Goal: Find specific page/section: Find specific page/section

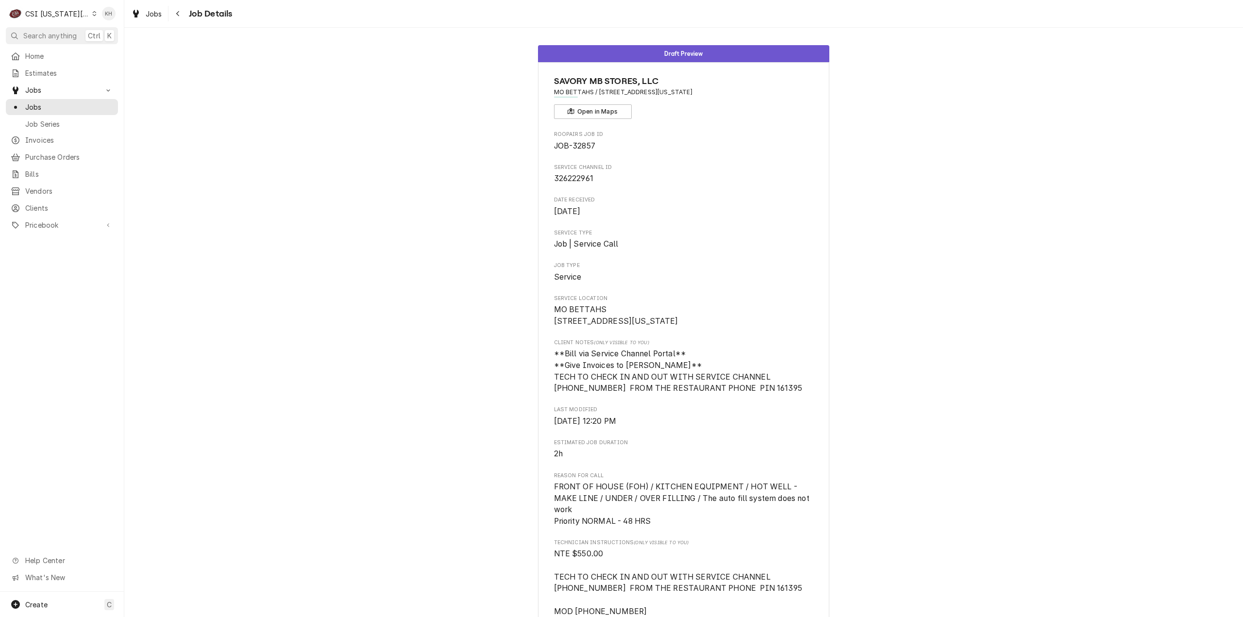
scroll to position [368, 0]
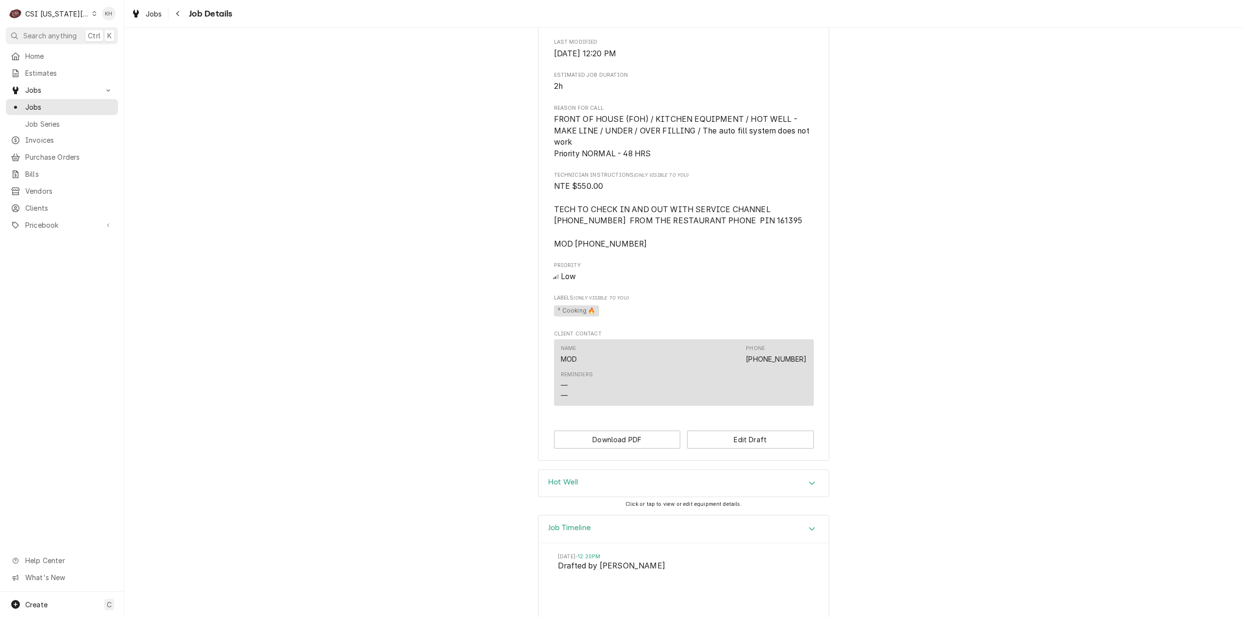
drag, startPoint x: 941, startPoint y: 186, endPoint x: 943, endPoint y: 206, distance: 20.0
click at [941, 188] on div "Draft Preview SAVORY MB STORES, LLC MO BETTAHS / 1316 W Kansas St, Liberty, MO …" at bounding box center [683, 69] width 1119 height 799
click at [62, 12] on div "CSI Kansas City" at bounding box center [57, 14] width 64 height 10
click at [98, 49] on div "CSI St. [PERSON_NAME]" at bounding box center [167, 53] width 142 height 10
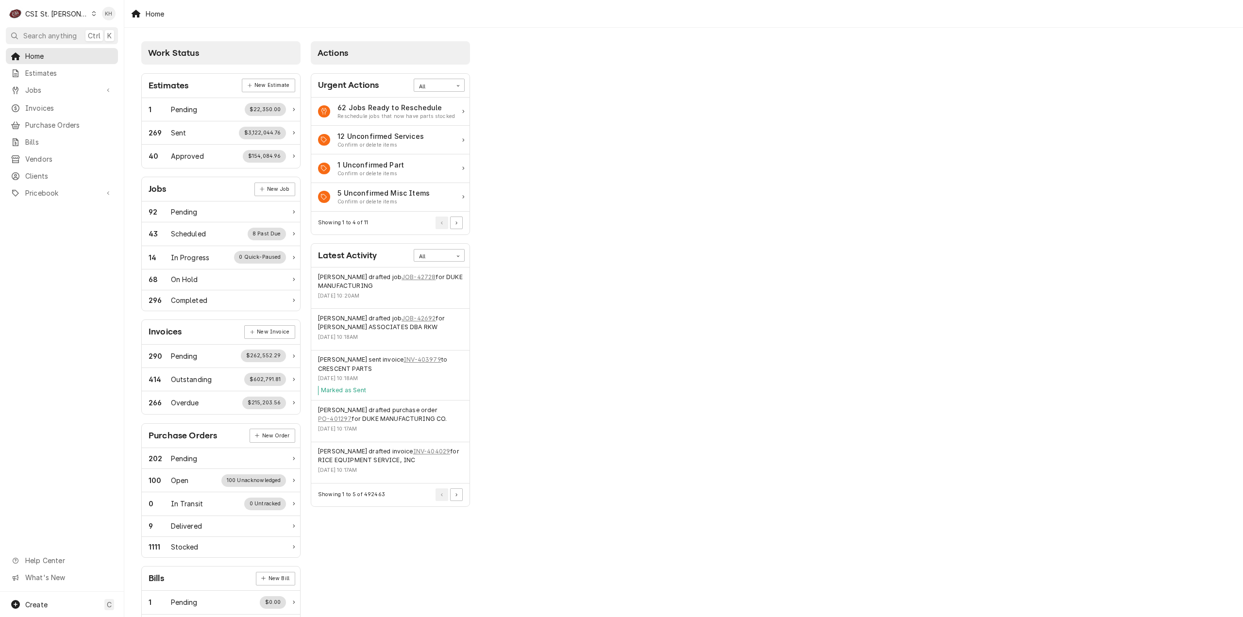
drag, startPoint x: 783, startPoint y: 77, endPoint x: 673, endPoint y: 107, distance: 113.8
click at [766, 83] on div "Work Status Estimates New Estimate 1 Pending $22,350.00 269 Sent $3,122,044.76 …" at bounding box center [683, 353] width 1119 height 651
click at [730, 136] on div "Work Status Estimates New Estimate 1 Pending $22,350.00 269 Sent $3,122,044.76 …" at bounding box center [683, 353] width 1119 height 651
click at [47, 32] on span "Search anything" at bounding box center [49, 36] width 53 height 10
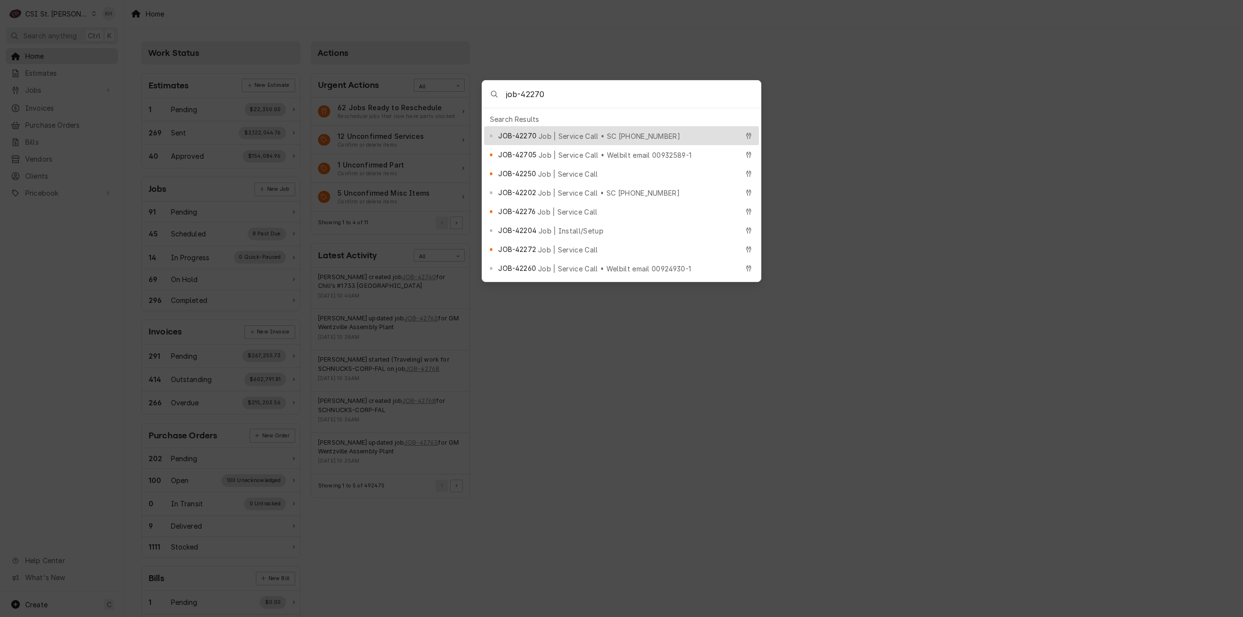
type input "job-42270"
click at [579, 134] on span "Job | Service Call • SC 323645891" at bounding box center [610, 136] width 142 height 10
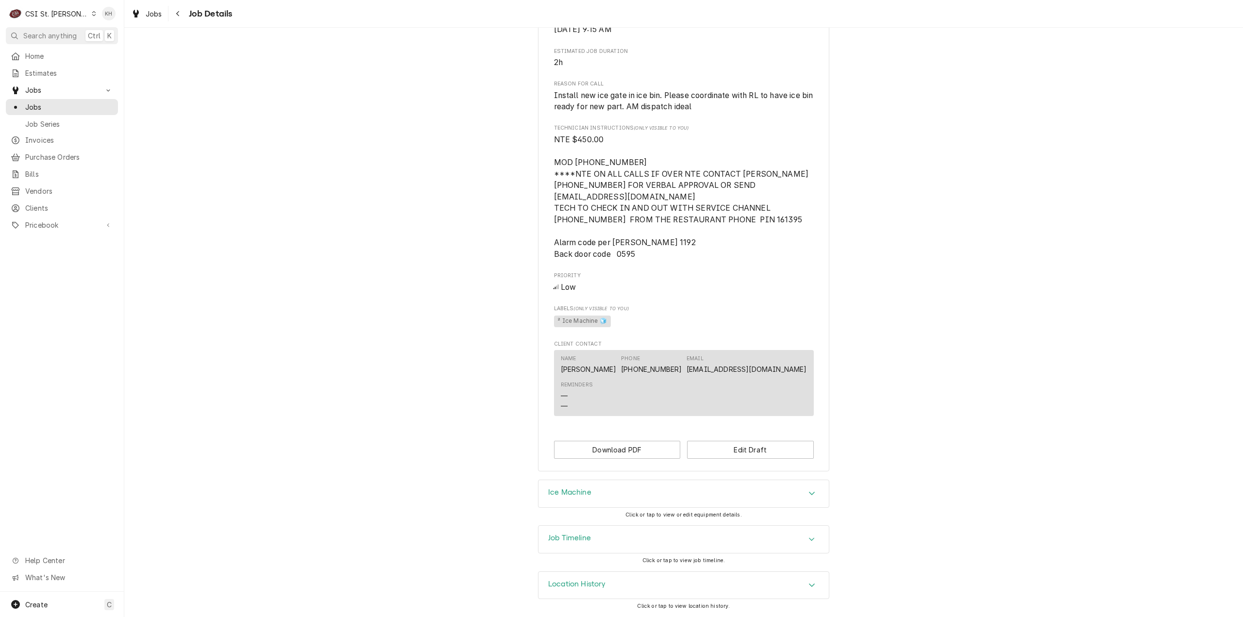
scroll to position [526, 0]
click at [625, 538] on div "Job Timeline" at bounding box center [684, 539] width 290 height 27
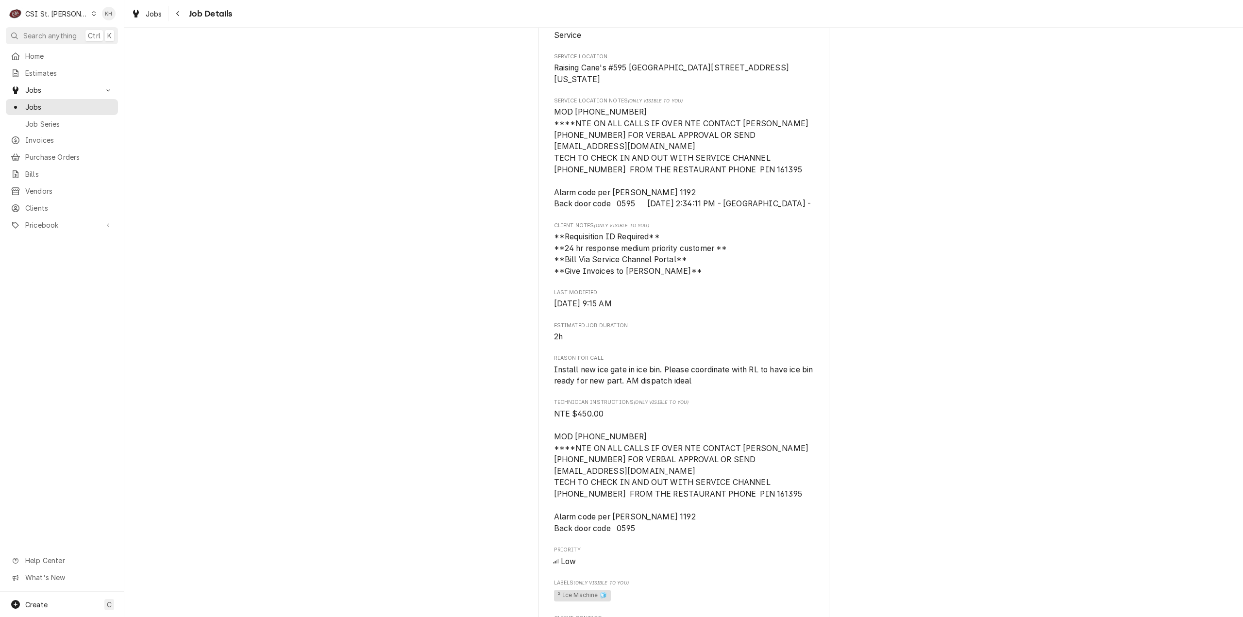
scroll to position [243, 0]
click at [56, 13] on div "CSI St. [PERSON_NAME]" at bounding box center [56, 14] width 63 height 10
click at [114, 25] on div "CSI [US_STATE][GEOGRAPHIC_DATA]" at bounding box center [149, 19] width 138 height 16
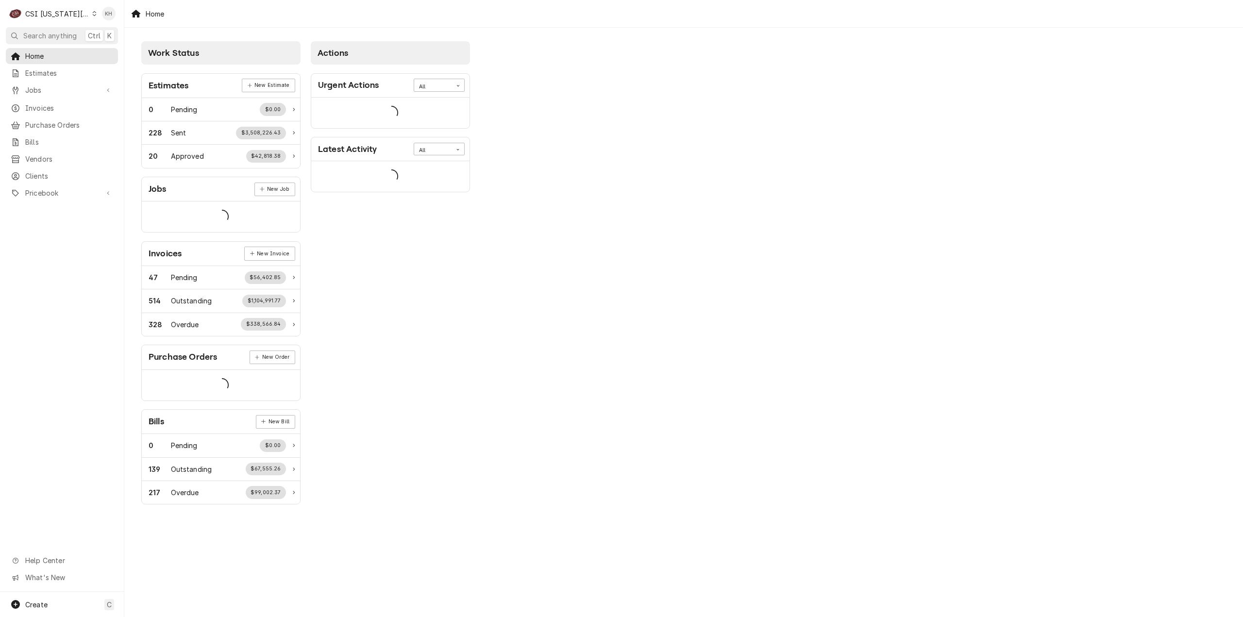
click at [44, 33] on span "Search anything" at bounding box center [49, 36] width 53 height 10
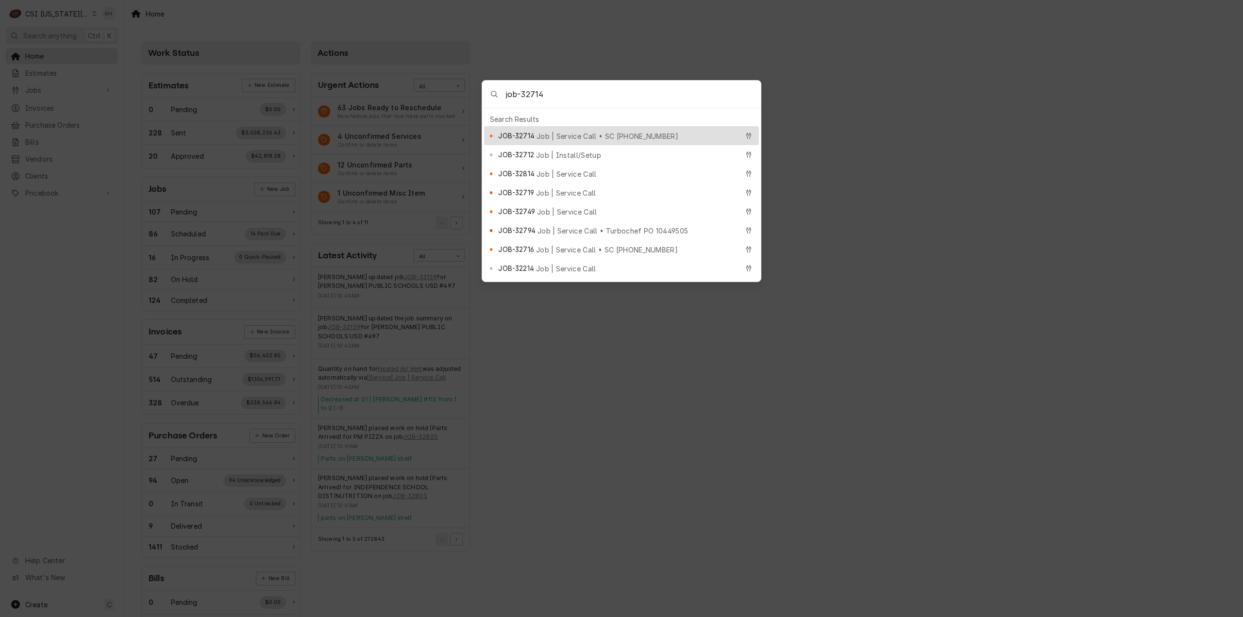
type input "job-32714"
click at [593, 132] on span "Job | Service Call • SC 325380723" at bounding box center [608, 136] width 142 height 10
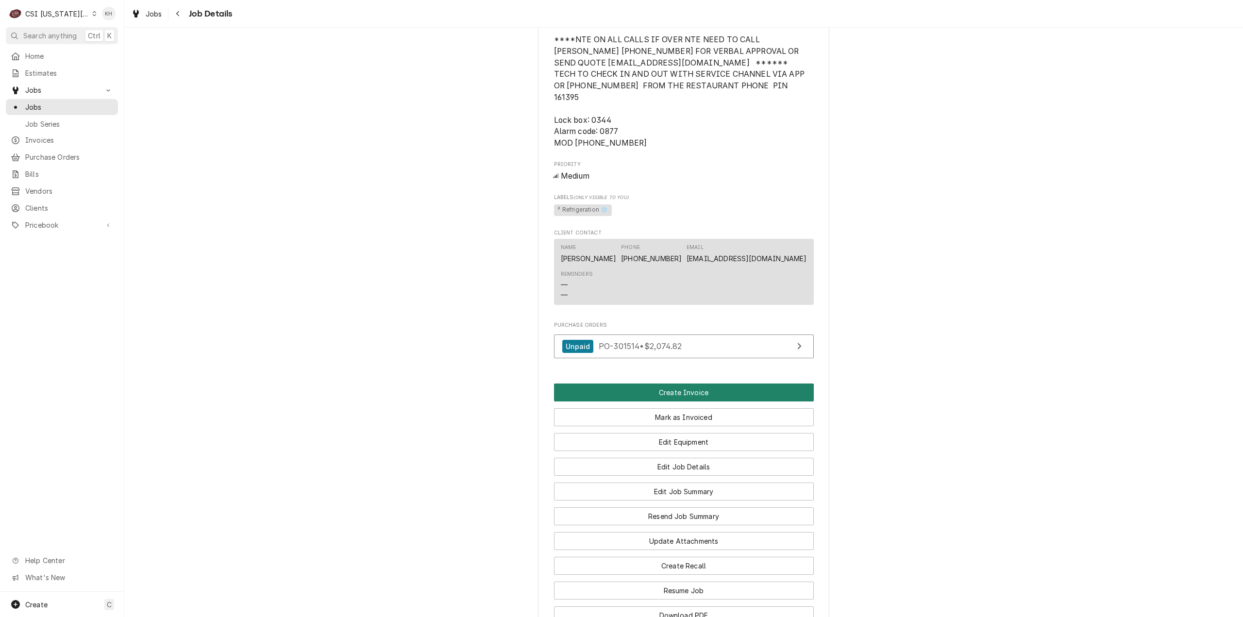
scroll to position [1282, 0]
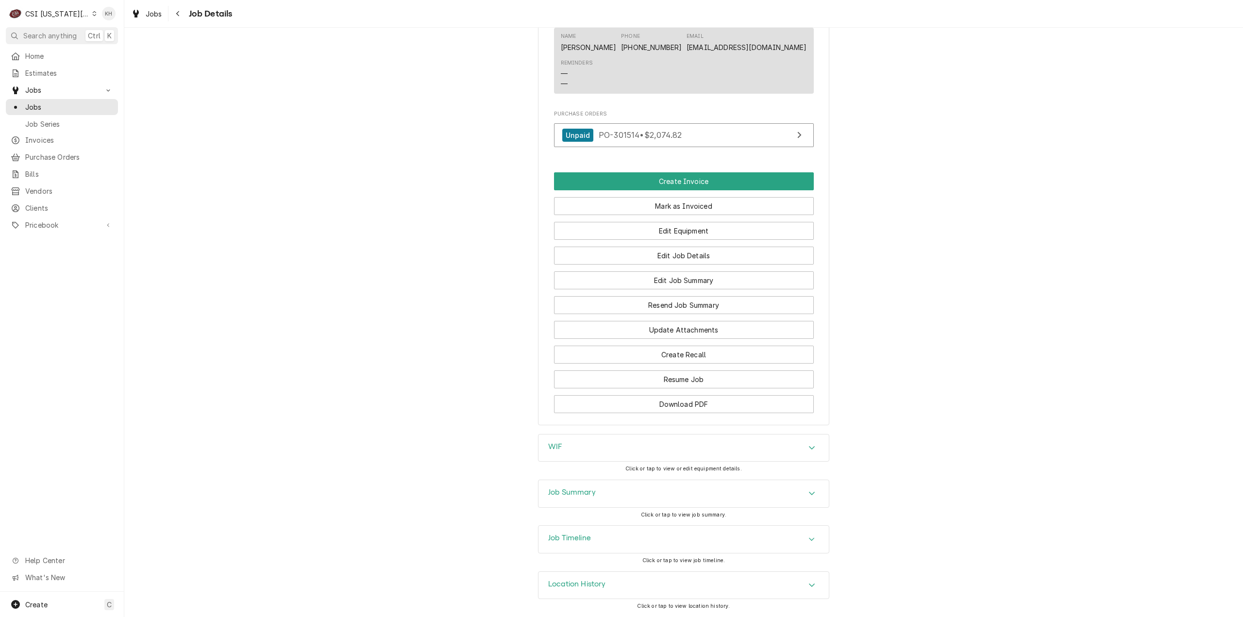
click at [581, 497] on h3 "Job Summary" at bounding box center [572, 492] width 48 height 9
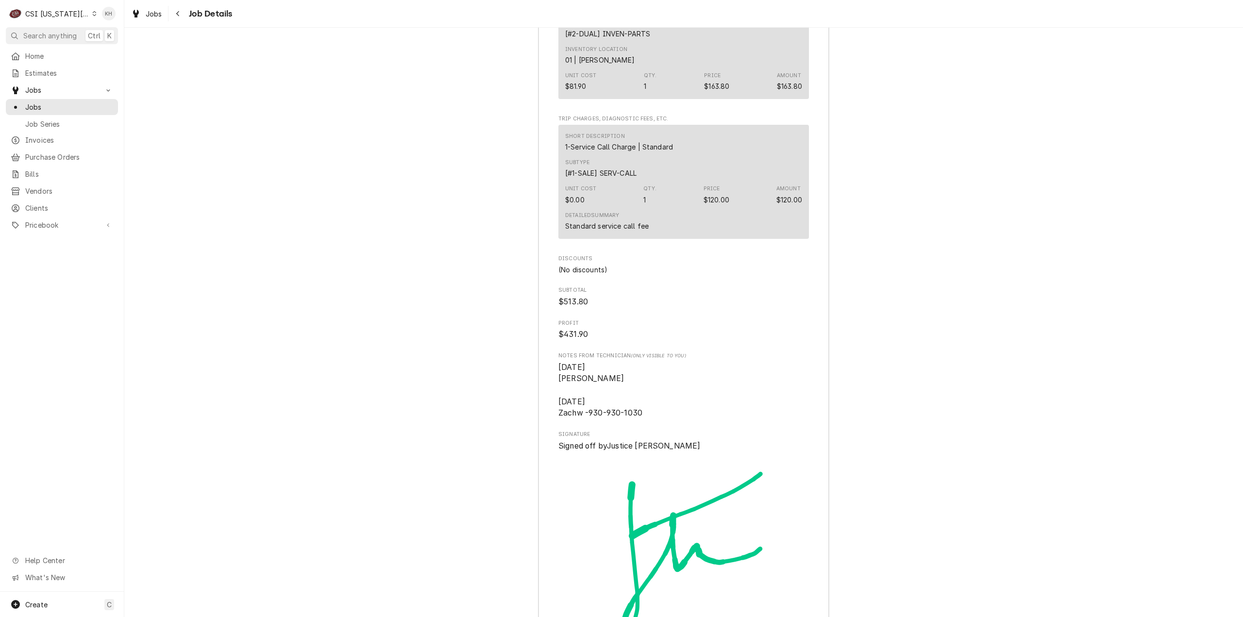
scroll to position [3238, 0]
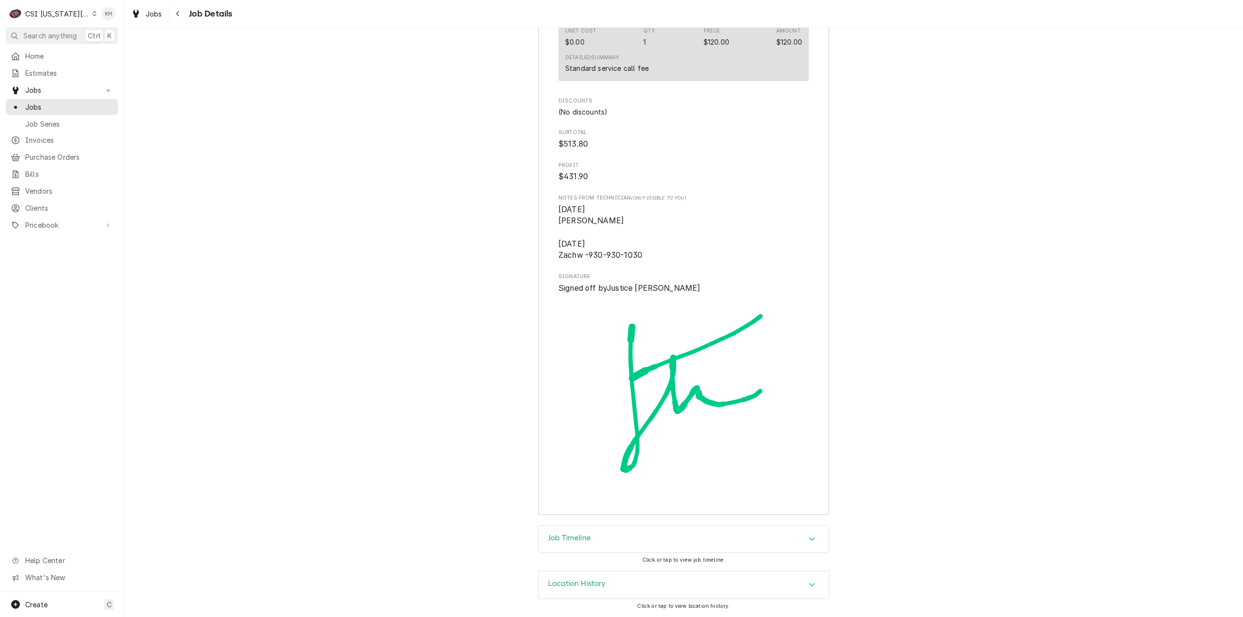
drag, startPoint x: 576, startPoint y: 518, endPoint x: 583, endPoint y: 532, distance: 15.2
click at [584, 537] on h3 "Job Timeline" at bounding box center [569, 538] width 43 height 9
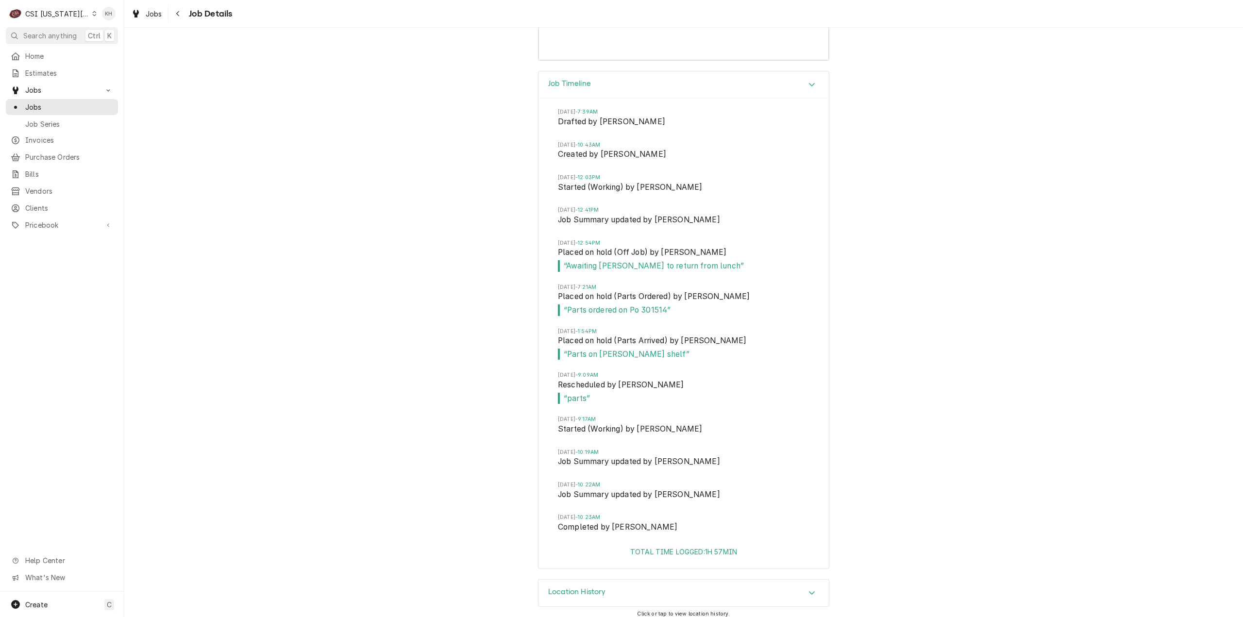
scroll to position [3700, 0]
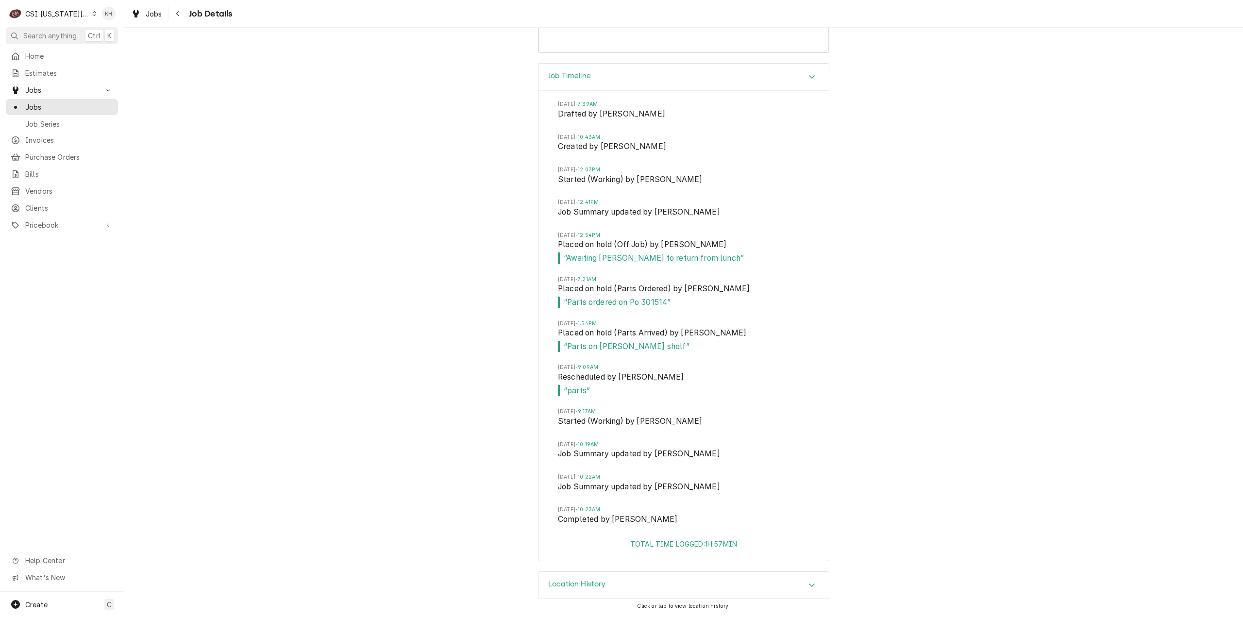
drag, startPoint x: 45, startPoint y: 13, endPoint x: 63, endPoint y: 34, distance: 28.2
click at [45, 14] on div "CSI [US_STATE][GEOGRAPHIC_DATA]" at bounding box center [57, 14] width 64 height 10
click at [112, 49] on div "CSI St. [PERSON_NAME]" at bounding box center [167, 53] width 142 height 10
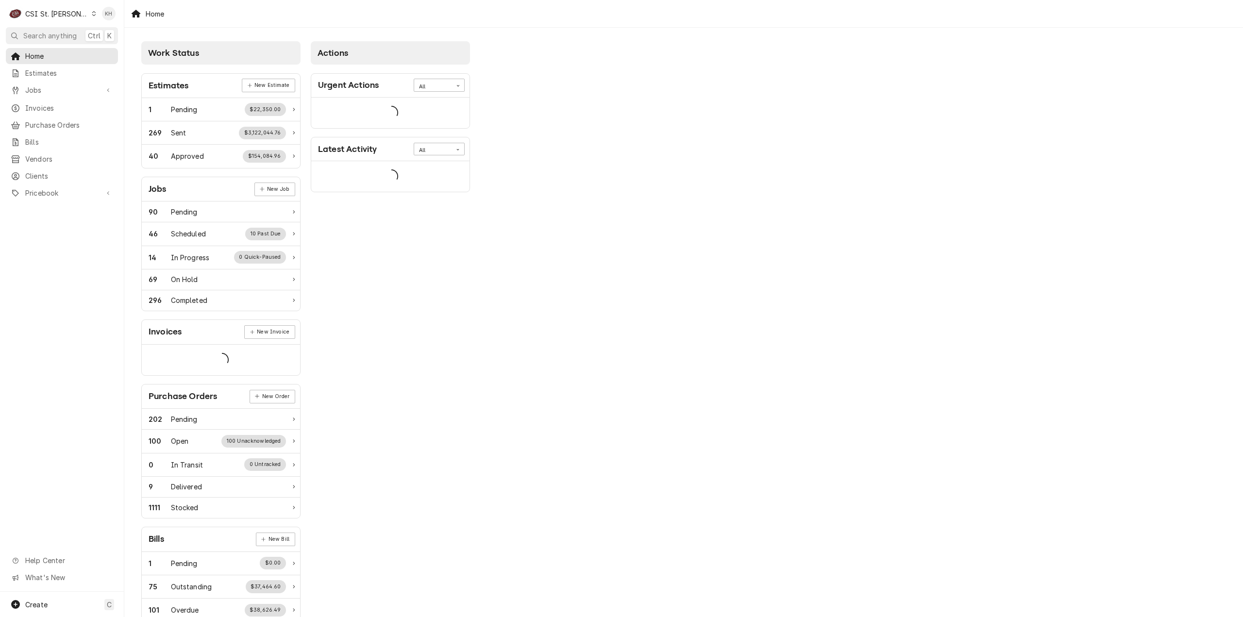
drag, startPoint x: 59, startPoint y: 32, endPoint x: 68, endPoint y: 36, distance: 9.8
click at [60, 33] on span "Search anything" at bounding box center [49, 36] width 53 height 10
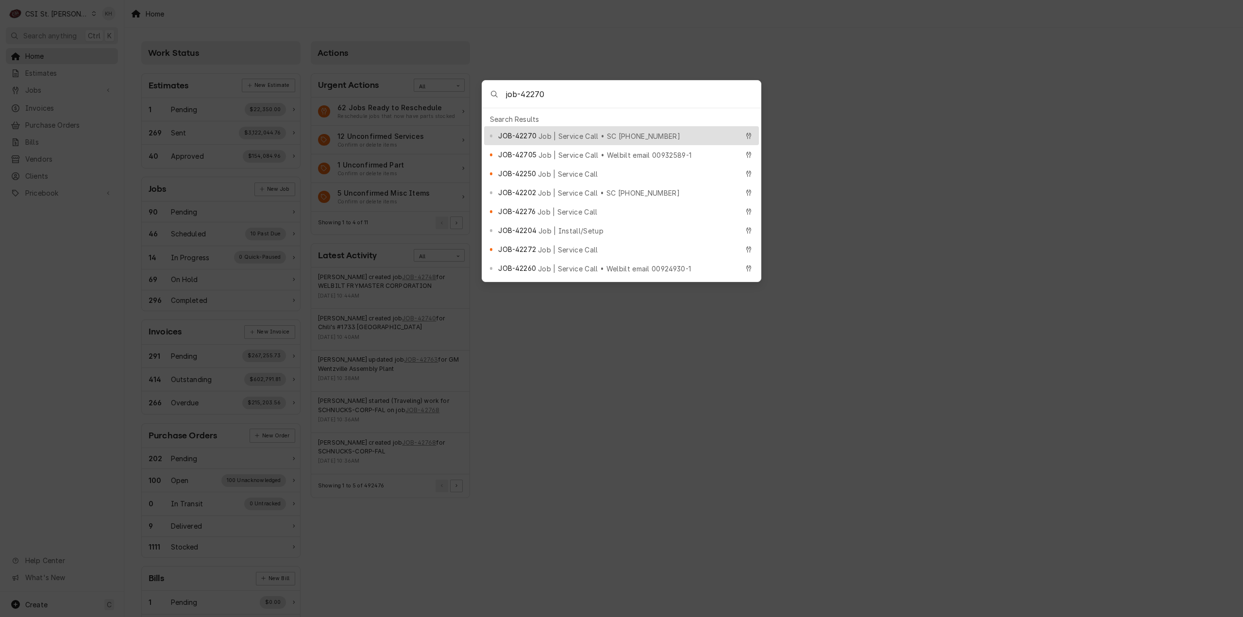
type input "job-42270"
click at [600, 127] on div "JOB-42270 Job | Service Call • SC 323645891" at bounding box center [621, 135] width 275 height 19
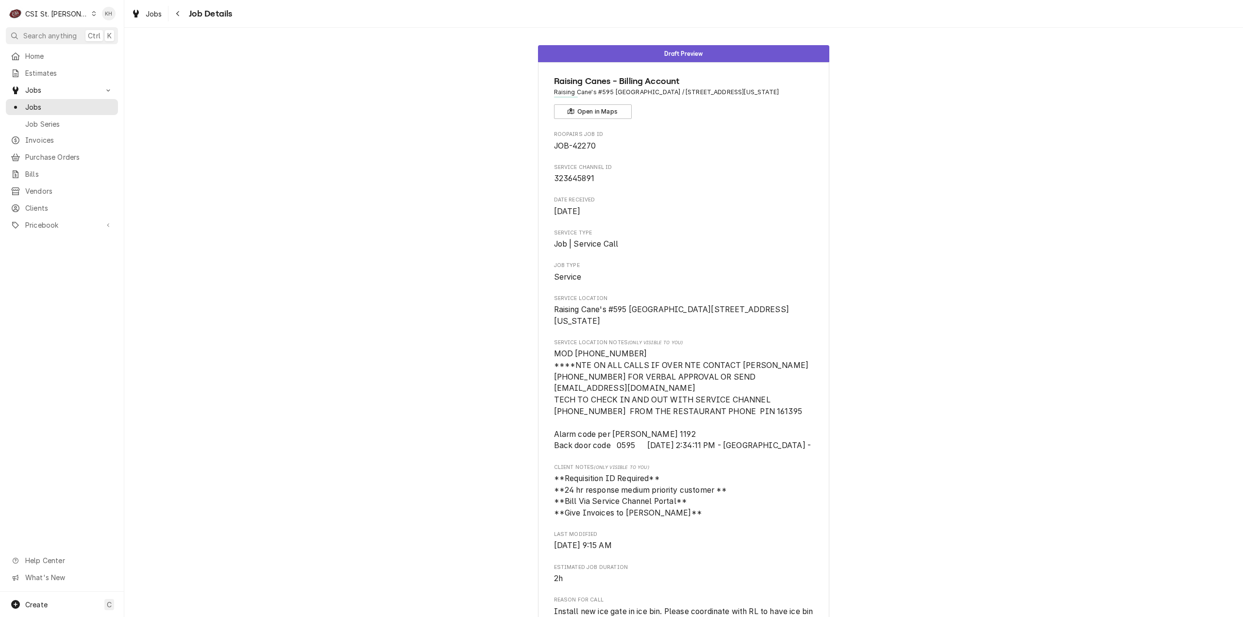
click at [65, 14] on div "CSI St. [PERSON_NAME]" at bounding box center [56, 14] width 63 height 10
click at [101, 19] on div "CSI [US_STATE][GEOGRAPHIC_DATA]" at bounding box center [149, 19] width 128 height 10
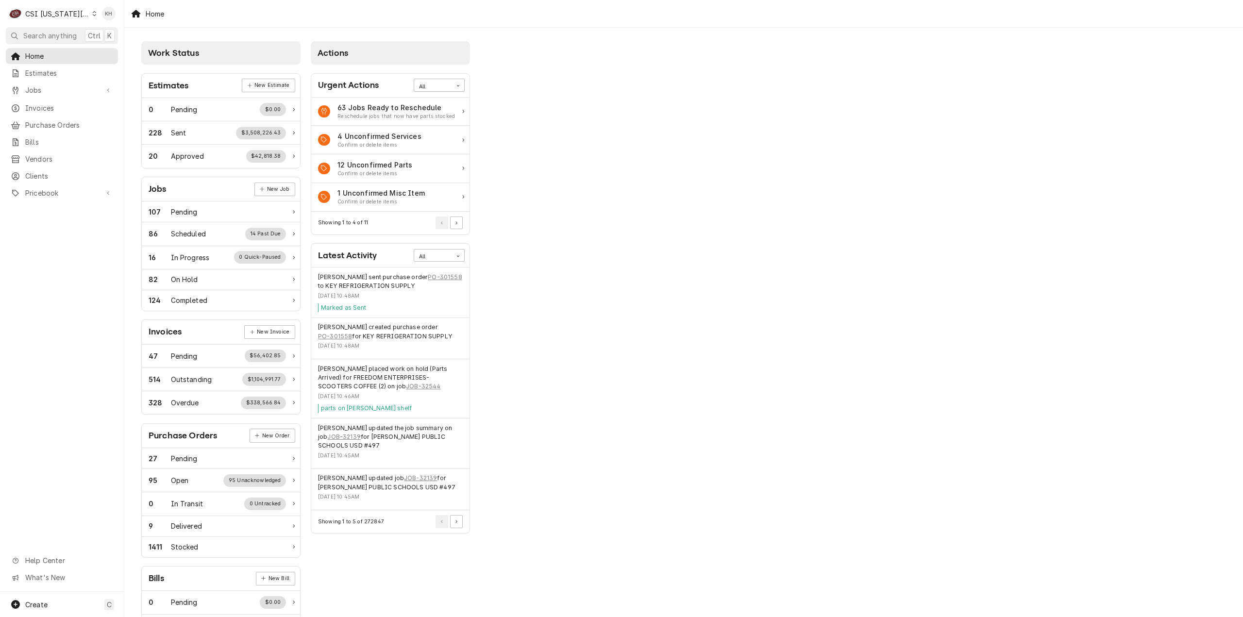
click at [661, 58] on div "Work Status Estimates New Estimate 0 Pending $0.00 228 Sent $3,508,226.43 20 Ap…" at bounding box center [683, 353] width 1119 height 651
click at [51, 32] on span "Search anything" at bounding box center [49, 36] width 53 height 10
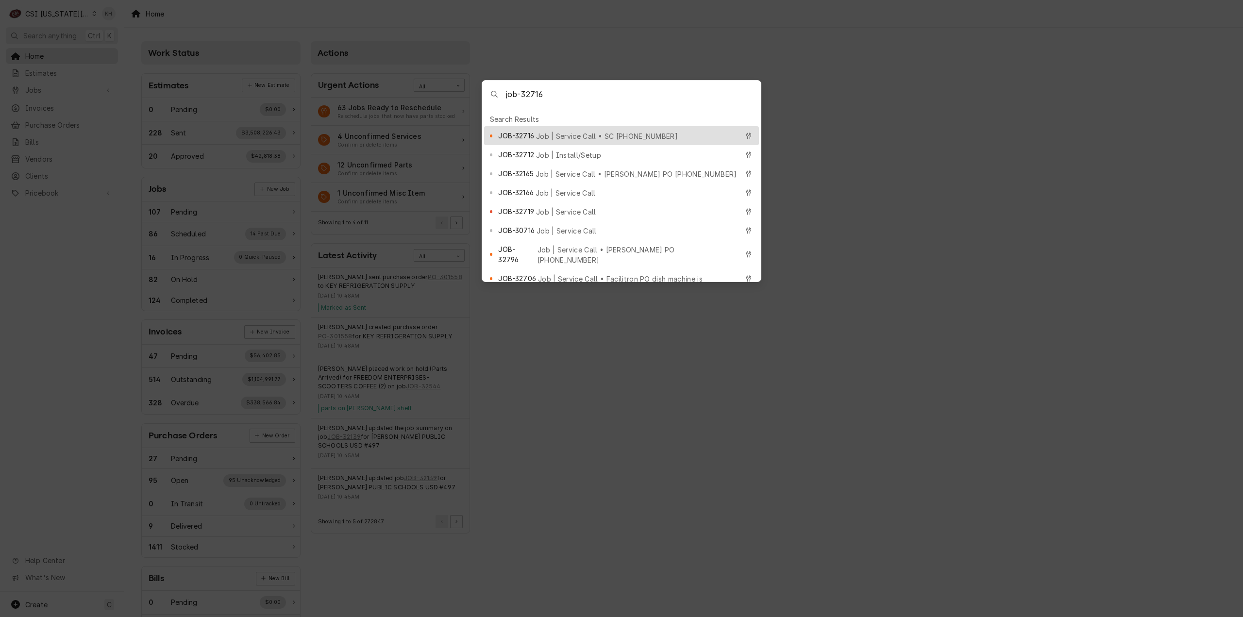
type input "job-32716"
click at [536, 134] on div "JOB-32716 Job | Service Call • SC [PHONE_NUMBER]" at bounding box center [618, 135] width 240 height 11
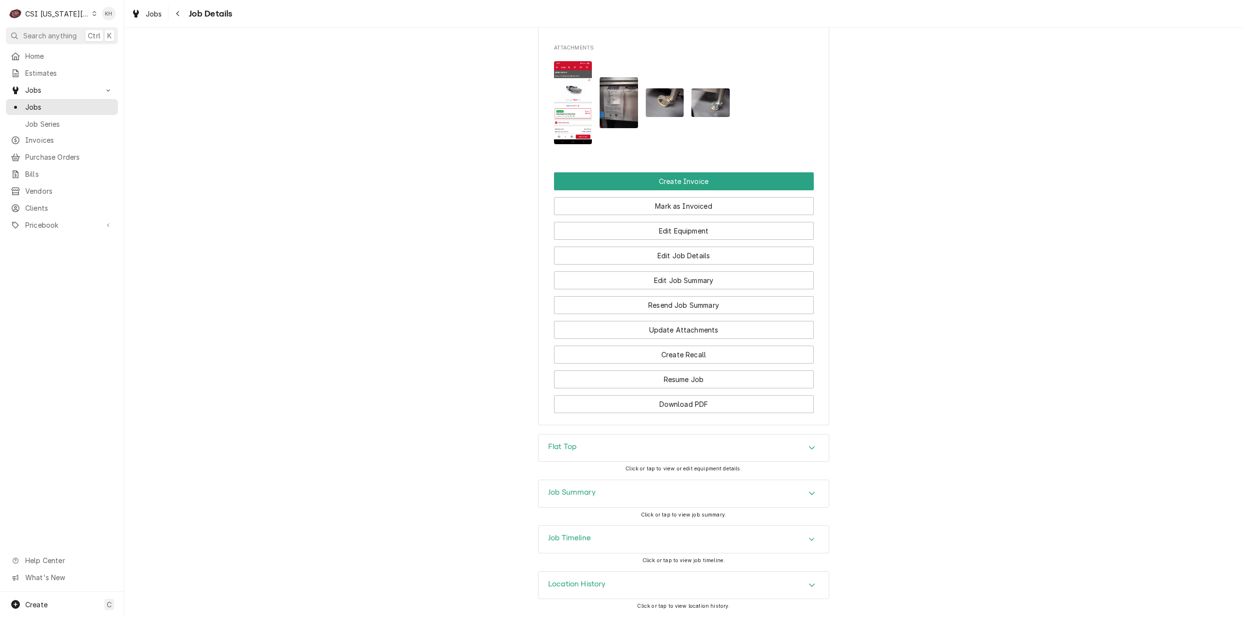
click at [616, 546] on div "Job Timeline" at bounding box center [684, 539] width 290 height 27
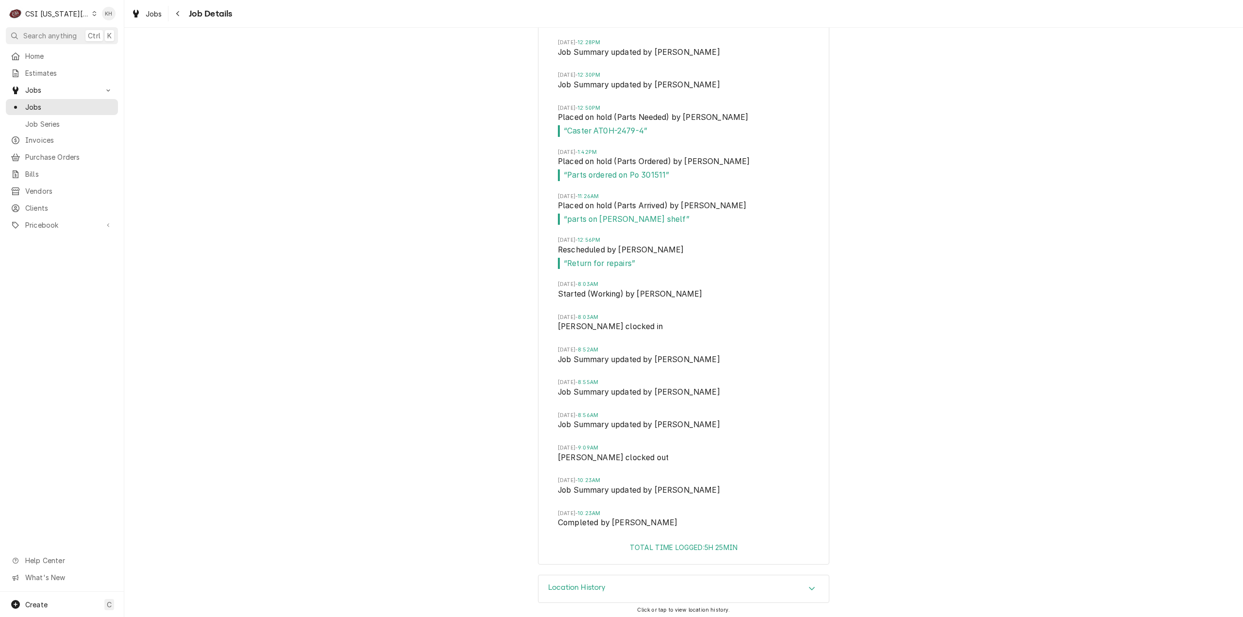
scroll to position [2027, 0]
drag, startPoint x: 67, startPoint y: 9, endPoint x: 84, endPoint y: 25, distance: 22.7
click at [67, 10] on div "CSI Kansas City" at bounding box center [57, 14] width 64 height 10
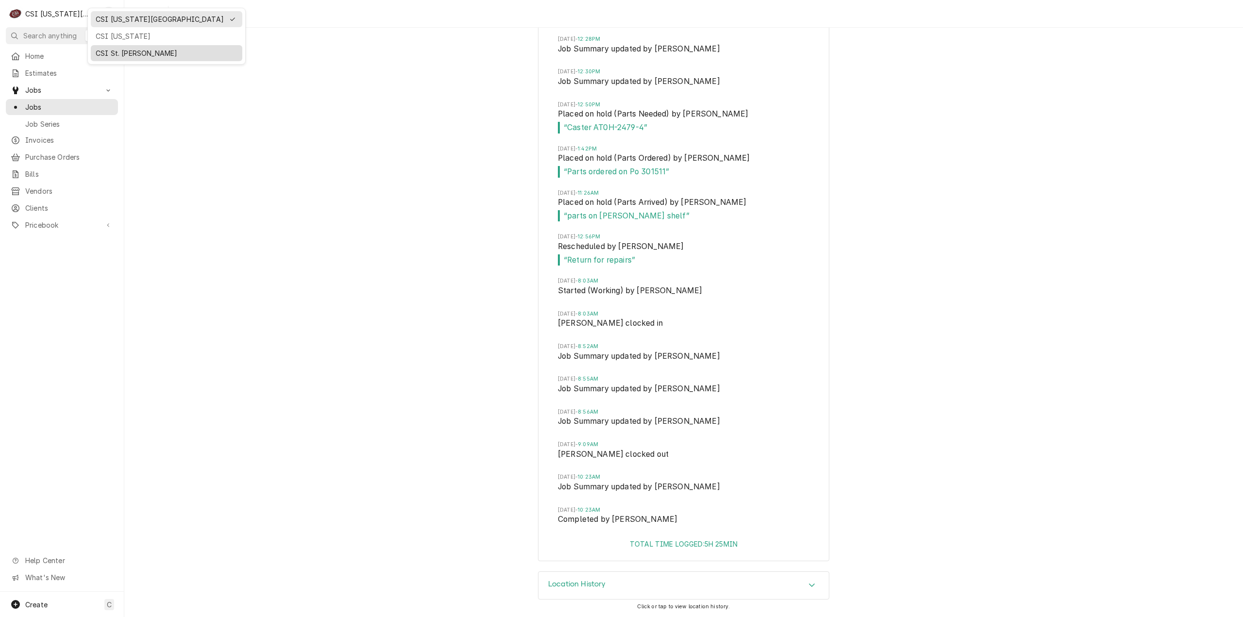
click at [129, 48] on div "CSI St. [PERSON_NAME]" at bounding box center [167, 53] width 142 height 10
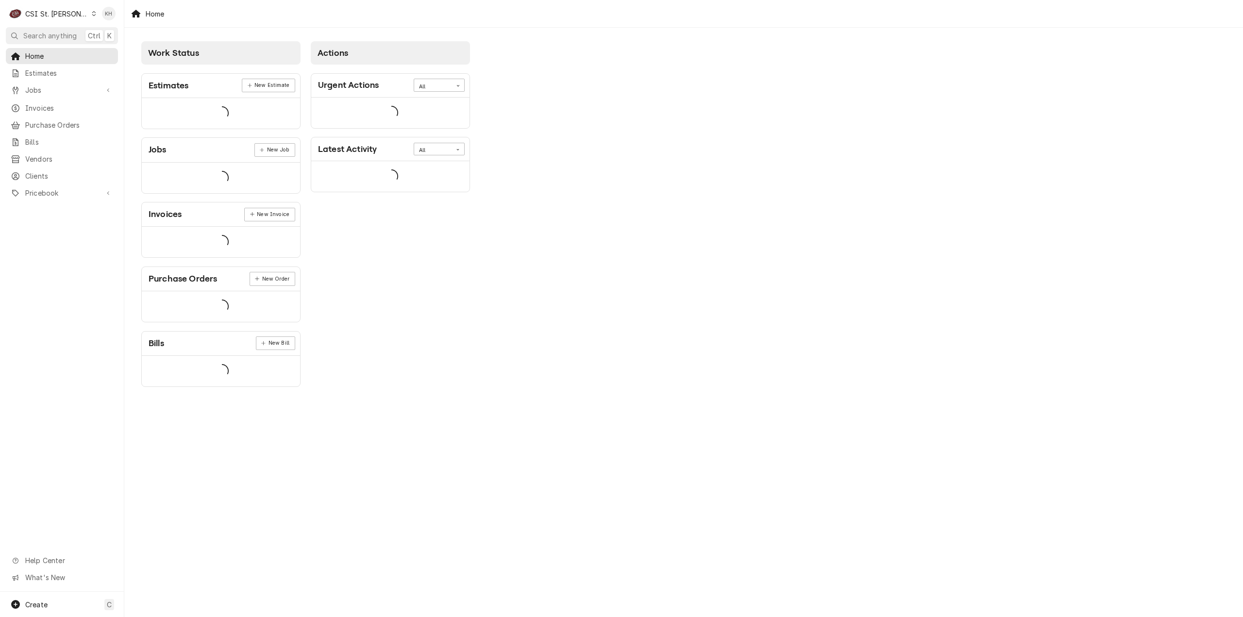
drag, startPoint x: 0, startPoint y: 0, endPoint x: 83, endPoint y: 48, distance: 96.0
click at [52, 37] on span "Search anything" at bounding box center [49, 36] width 53 height 10
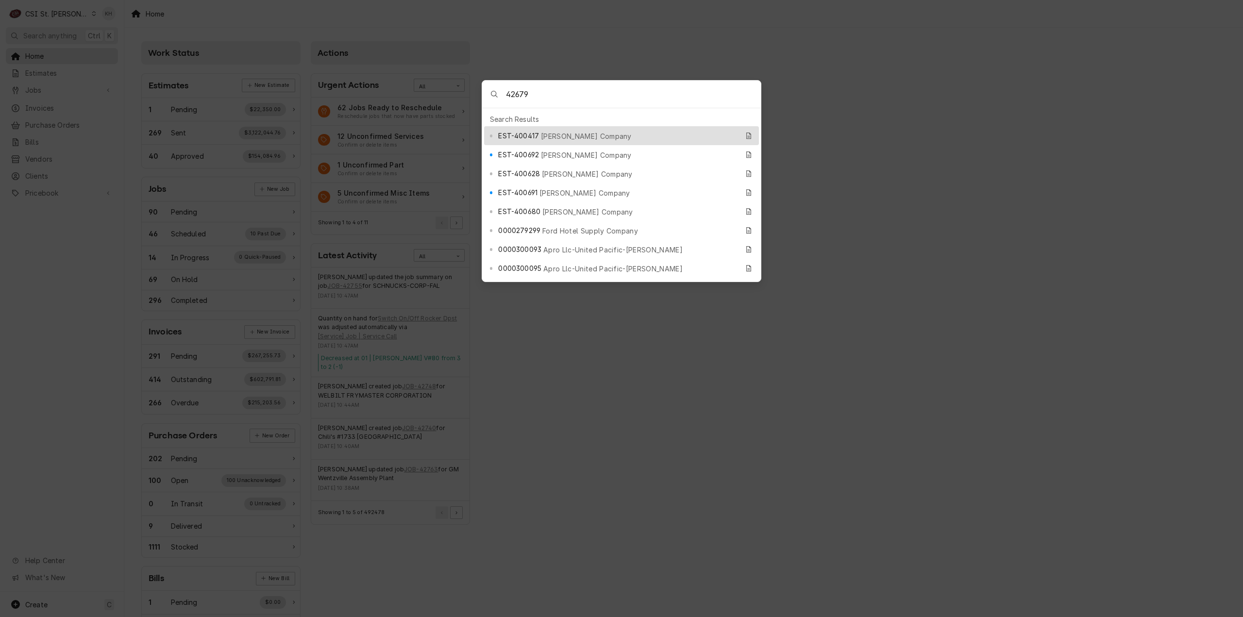
drag, startPoint x: 506, startPoint y: 95, endPoint x: 512, endPoint y: 95, distance: 6.8
click at [507, 96] on div "42679" at bounding box center [621, 95] width 279 height 28
click at [508, 90] on input "42679" at bounding box center [633, 94] width 255 height 27
type input "job-42679"
click at [600, 137] on div "JOB-42679 Job | Service Call • SC 325873297" at bounding box center [621, 135] width 275 height 19
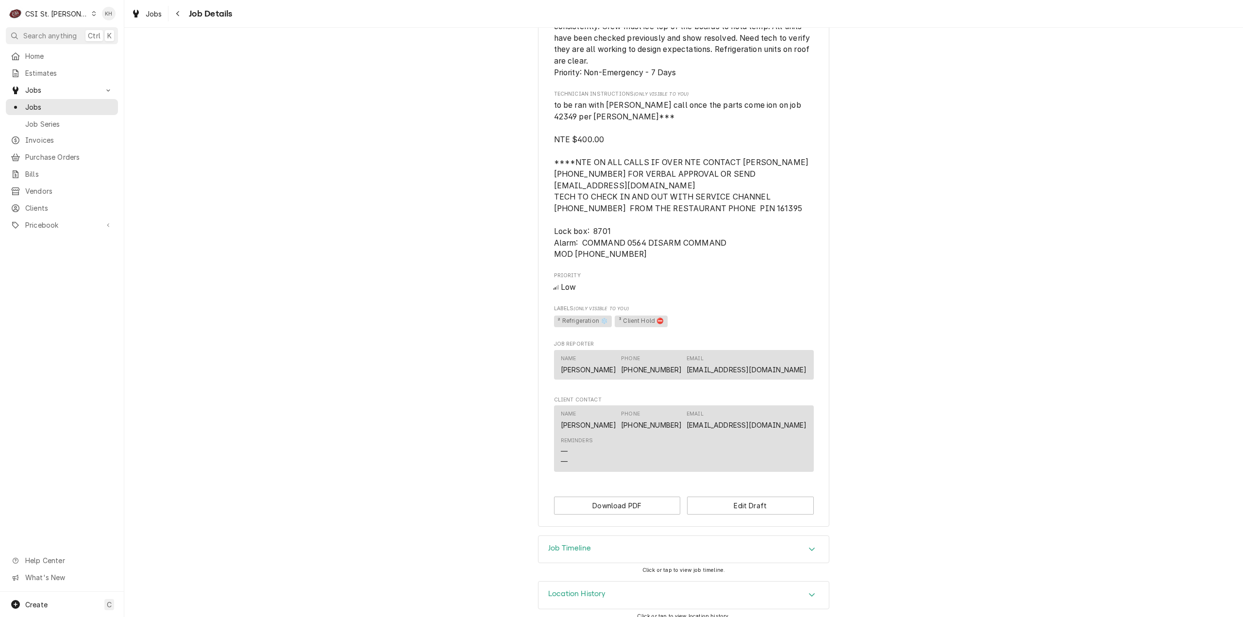
scroll to position [617, 0]
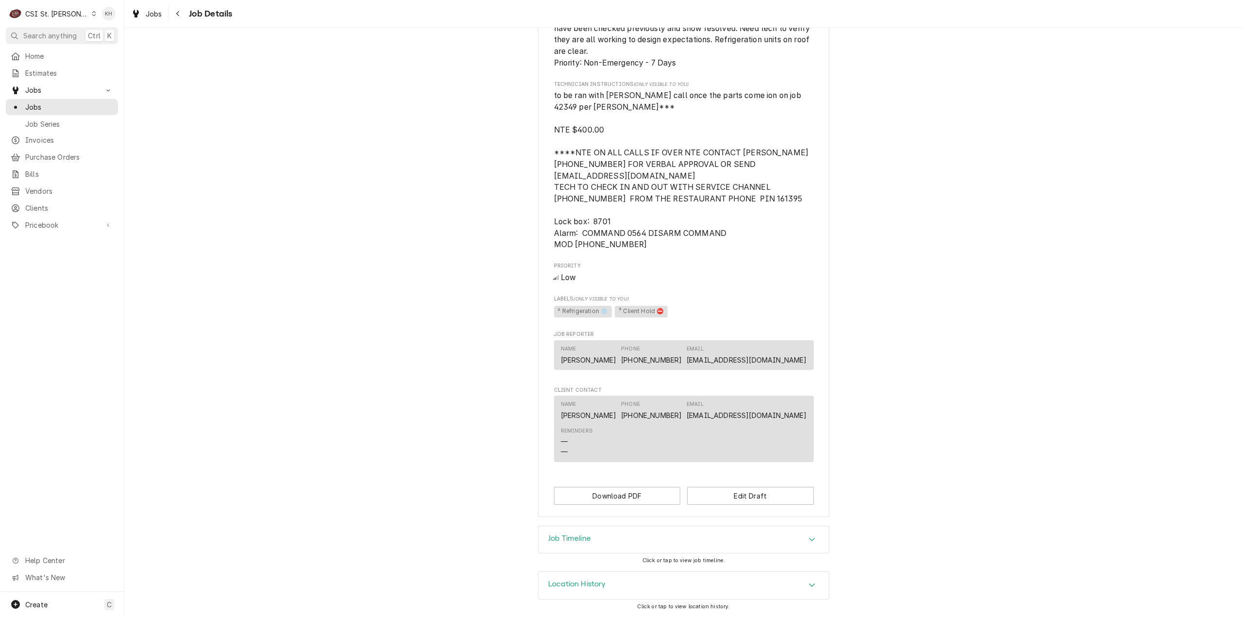
click at [584, 539] on h3 "Job Timeline" at bounding box center [569, 538] width 43 height 9
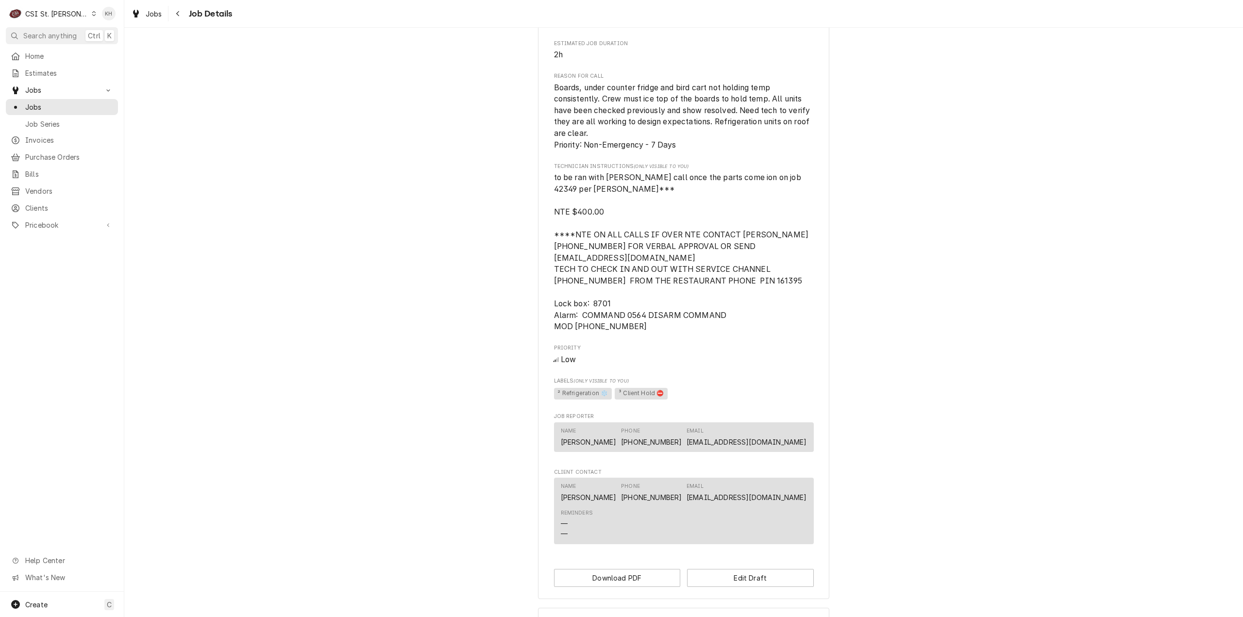
scroll to position [718, 0]
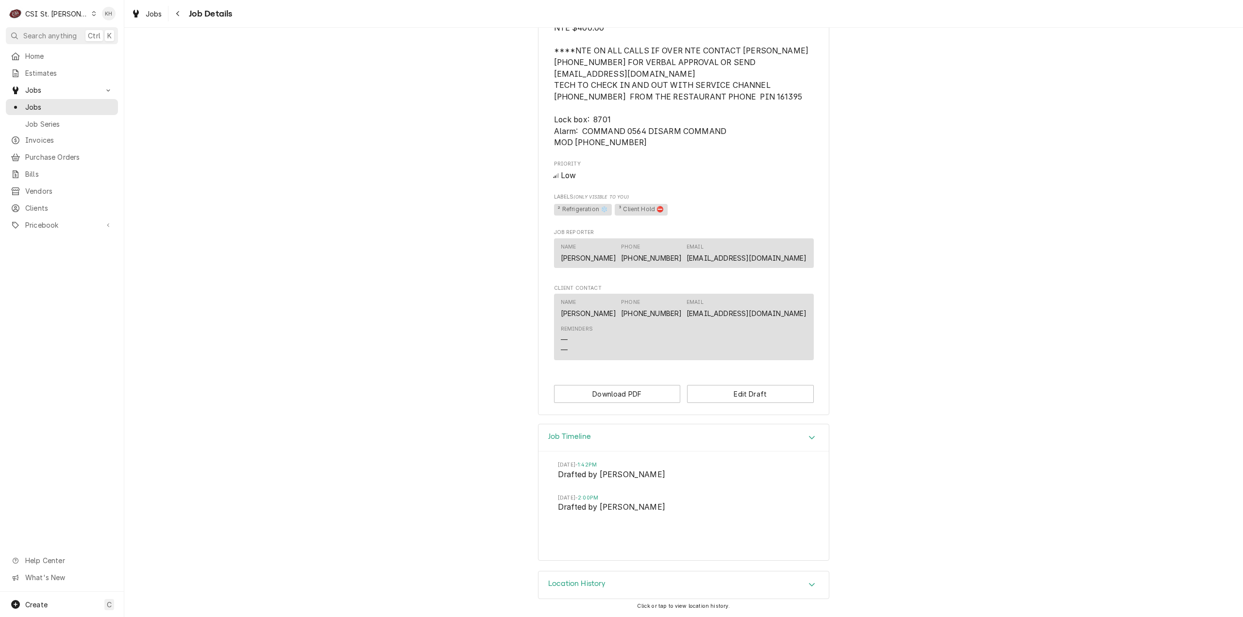
click at [51, 34] on span "Search anything" at bounding box center [49, 36] width 53 height 10
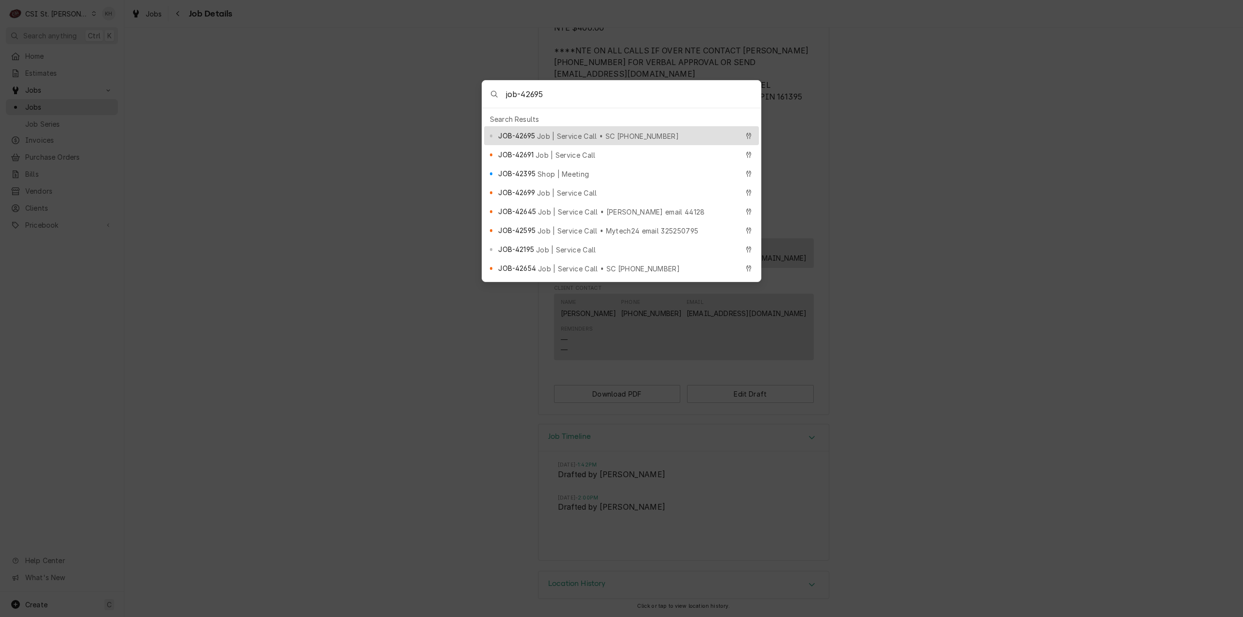
type input "job-42695"
click at [584, 135] on span "Job | Service Call • SC 326000512" at bounding box center [608, 136] width 142 height 10
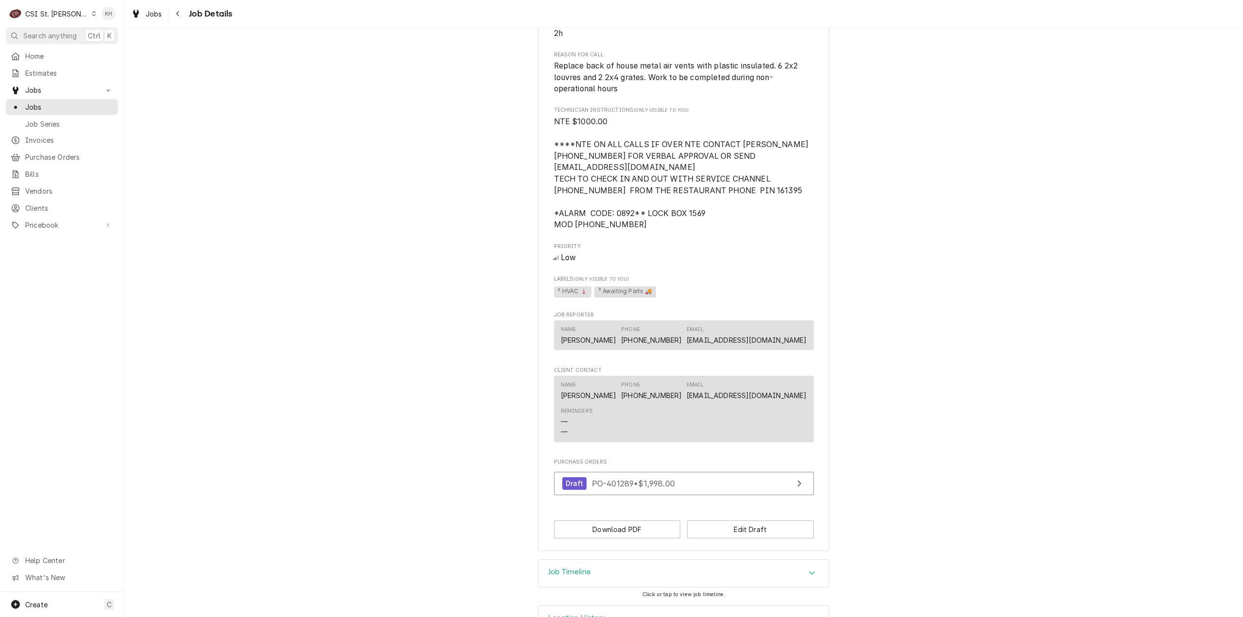
scroll to position [636, 0]
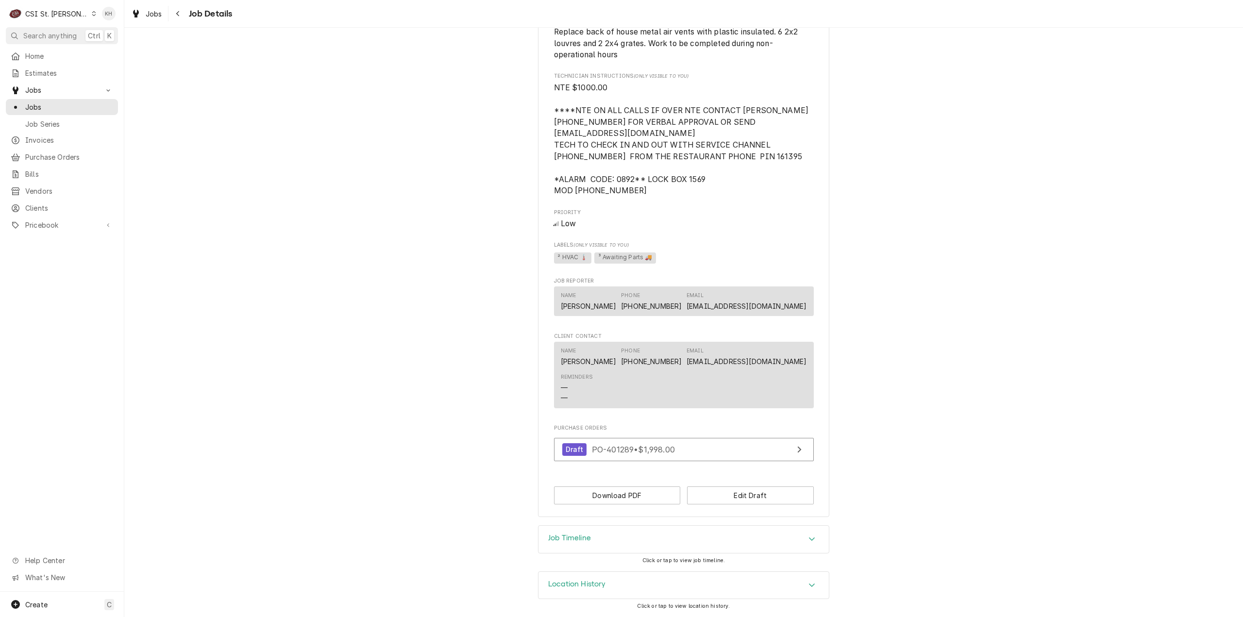
click at [639, 536] on div "Job Timeline" at bounding box center [684, 539] width 290 height 27
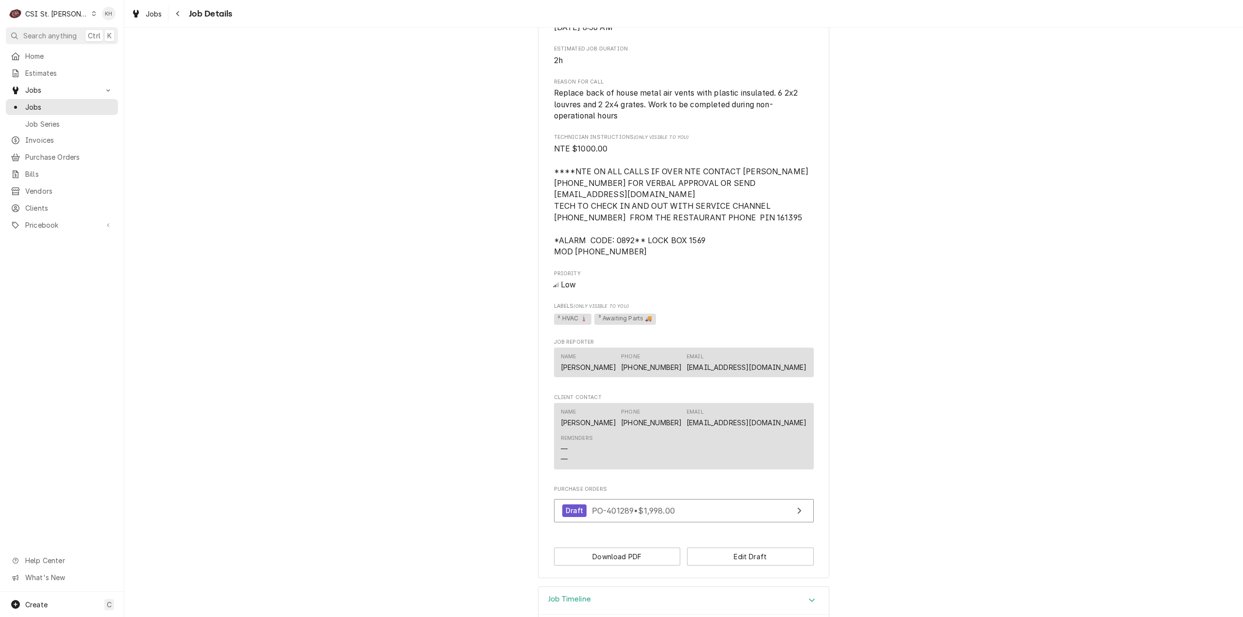
scroll to position [447, 0]
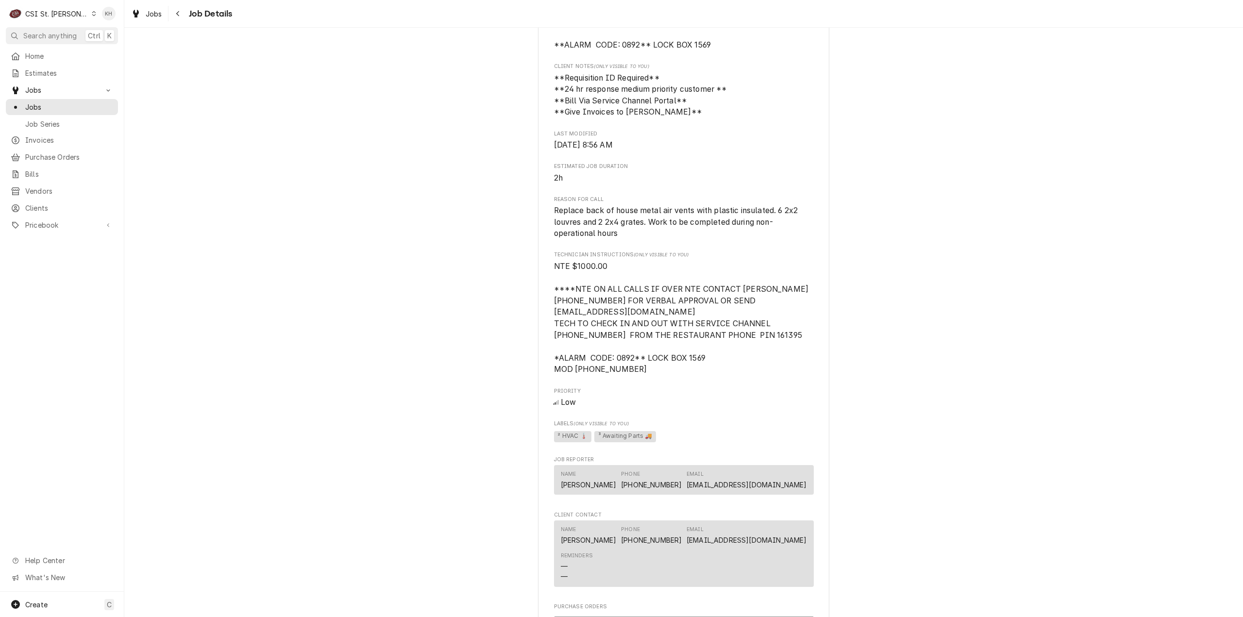
click at [68, 37] on span "Search anything" at bounding box center [49, 36] width 53 height 10
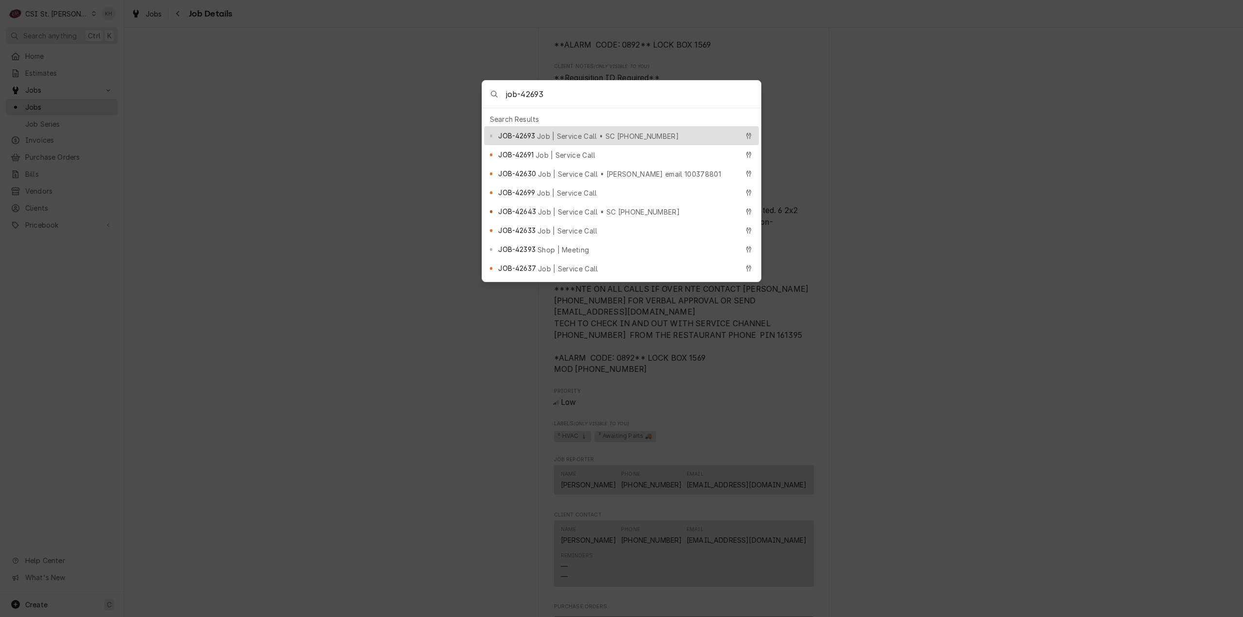
type input "job-42693"
click at [538, 131] on span "Job | Service Call • SC [PHONE_NUMBER]" at bounding box center [608, 136] width 142 height 10
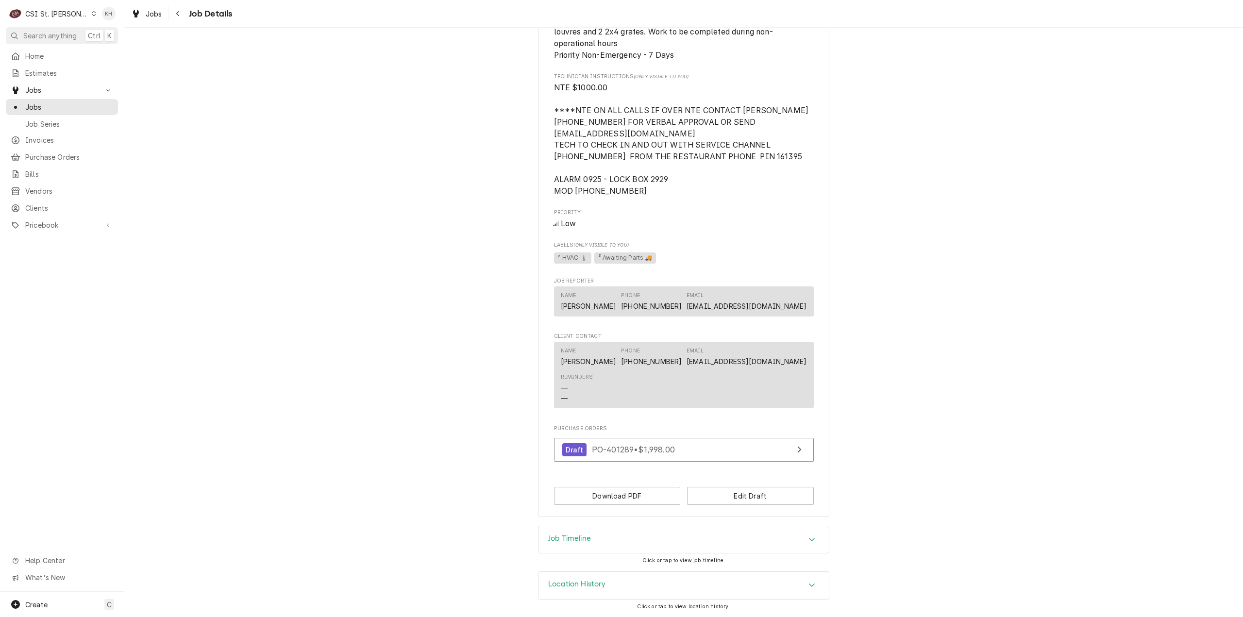
click at [623, 547] on div "Job Timeline" at bounding box center [684, 539] width 290 height 27
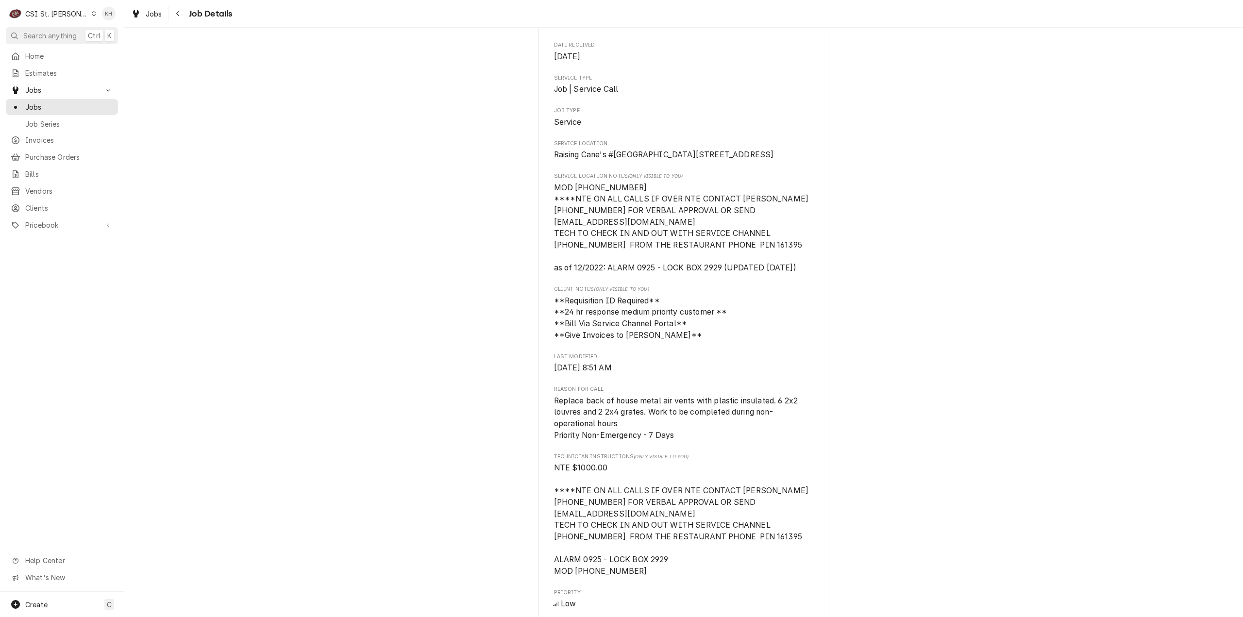
scroll to position [125, 0]
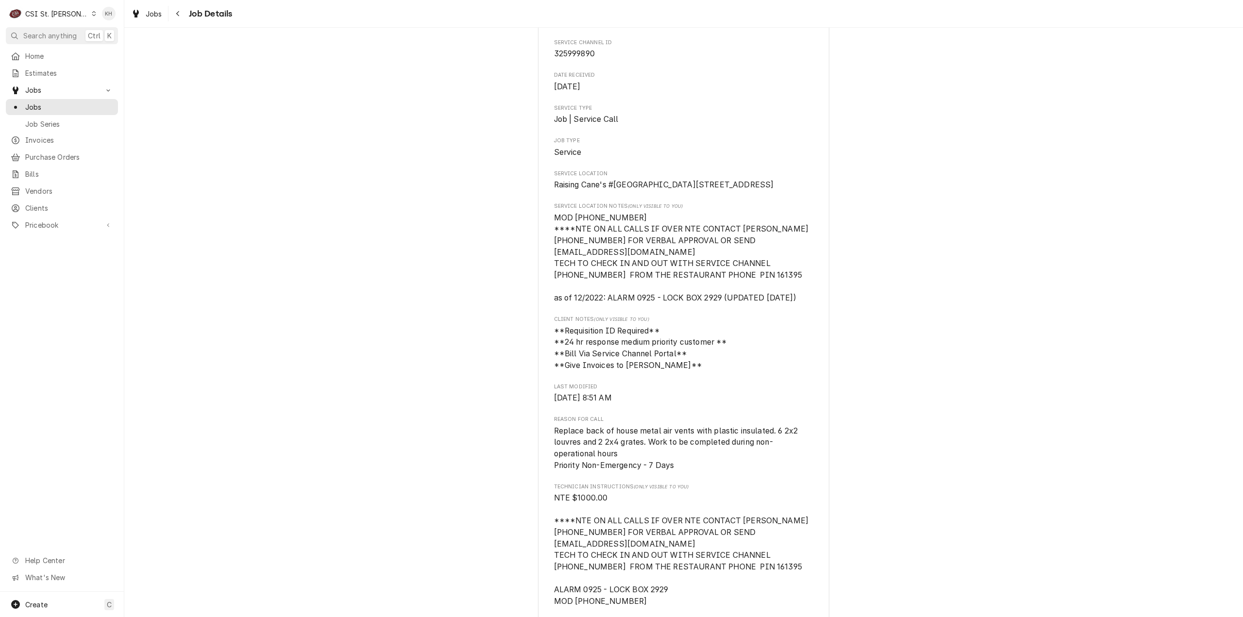
drag, startPoint x: 1043, startPoint y: 362, endPoint x: 845, endPoint y: 537, distance: 264.2
click at [1031, 375] on div "Draft Preview Raising Canes - Billing Account Raising Cane's #296 Florissant / …" at bounding box center [683, 424] width 1119 height 1023
